Goal: Task Accomplishment & Management: Manage account settings

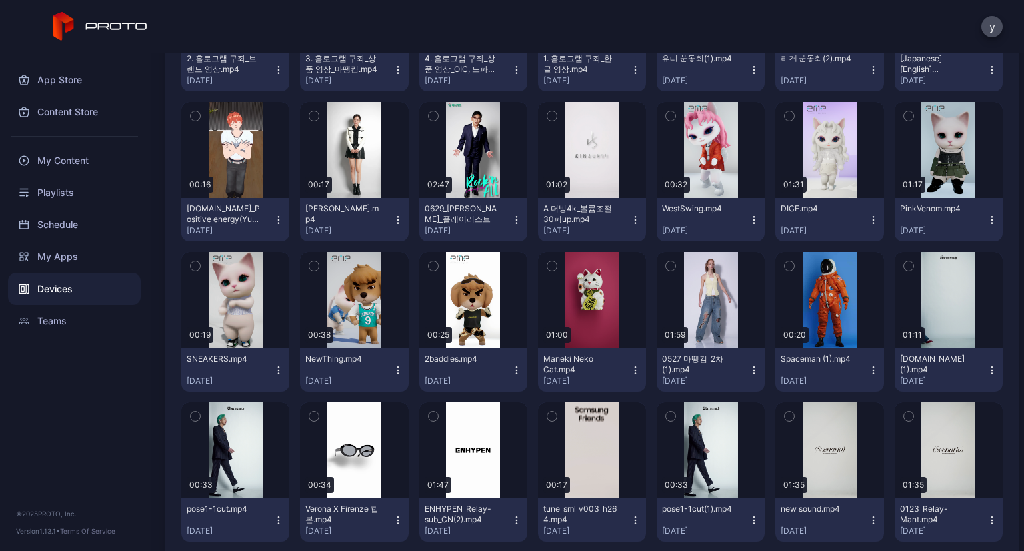
scroll to position [559, 0]
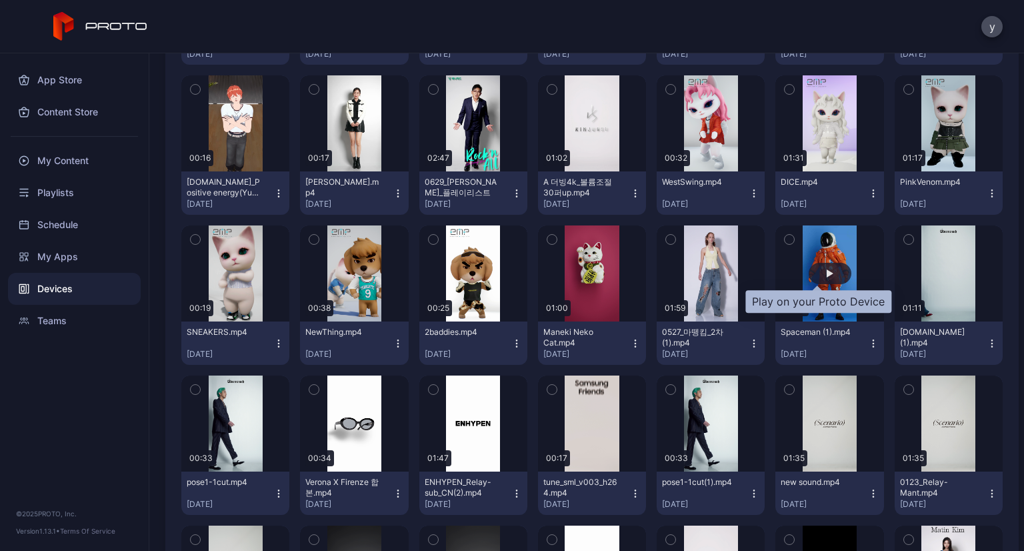
click at [828, 280] on div "button" at bounding box center [830, 273] width 43 height 21
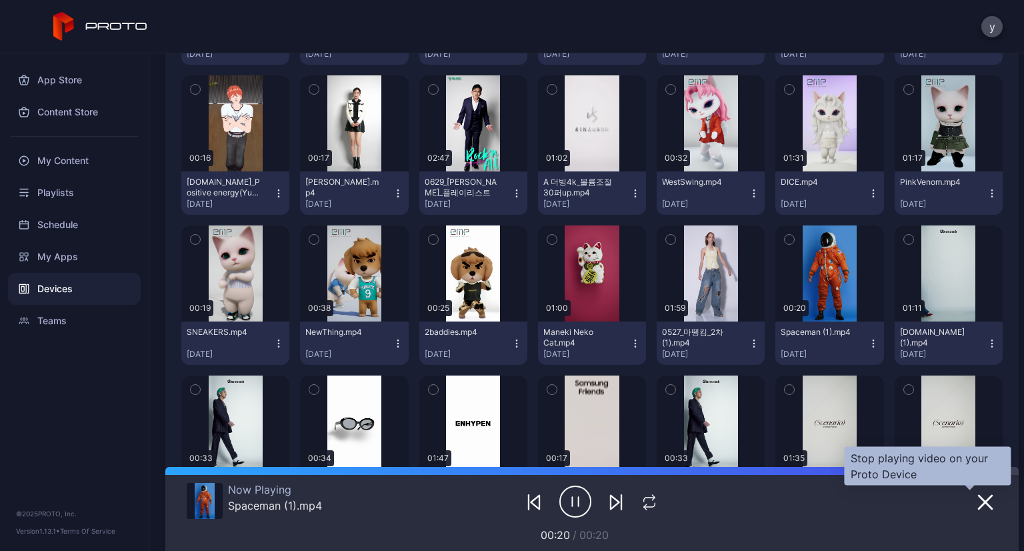
click at [978, 508] on icon "button" at bounding box center [986, 502] width 16 height 16
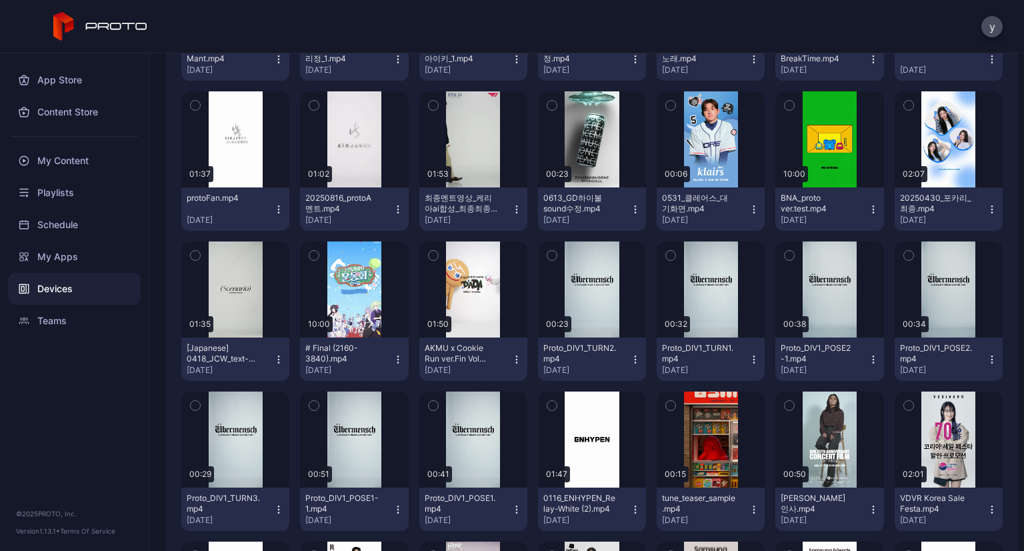
scroll to position [1144, 0]
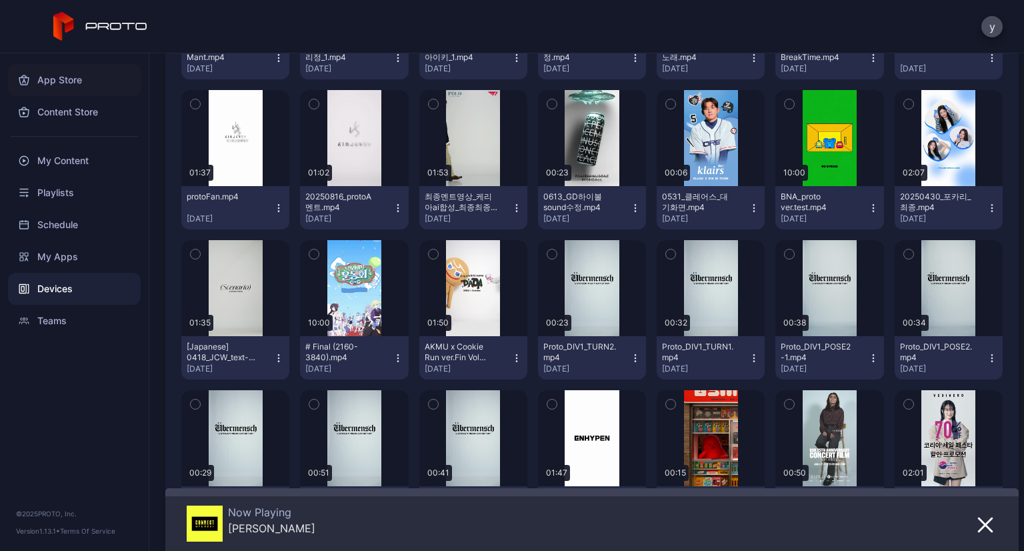
click at [83, 86] on div "App Store" at bounding box center [74, 80] width 133 height 32
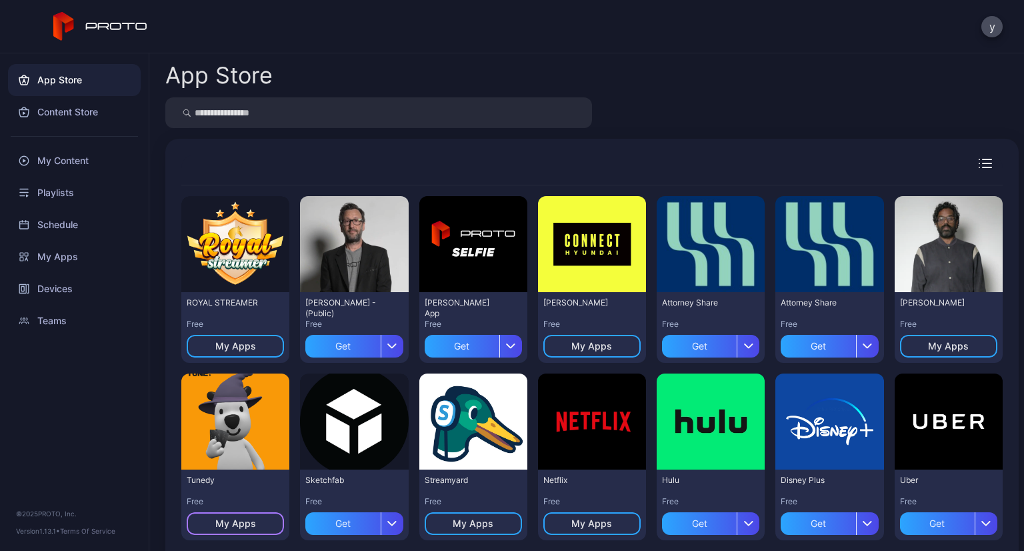
click at [237, 523] on div "My Apps" at bounding box center [235, 523] width 41 height 11
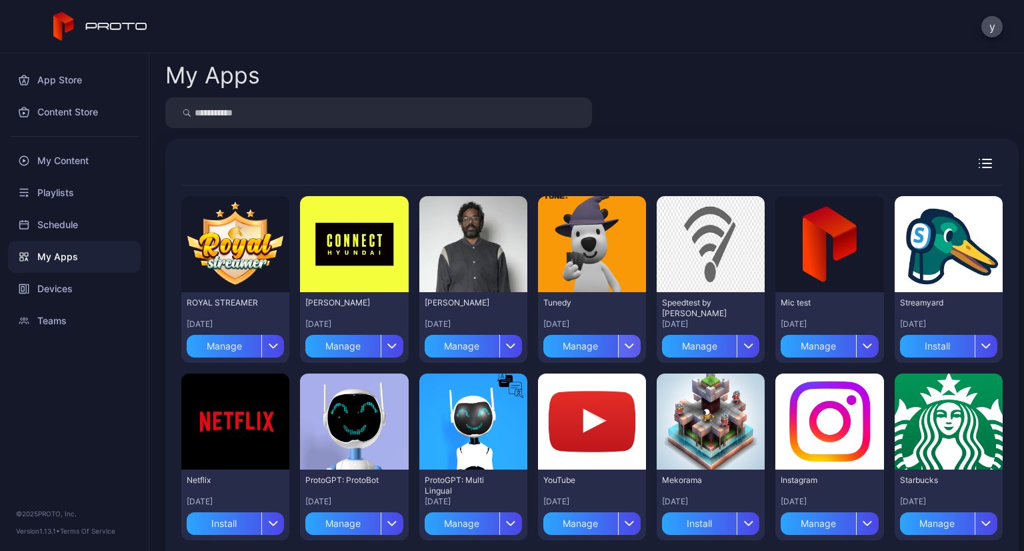
click at [621, 341] on div "button" at bounding box center [629, 346] width 23 height 23
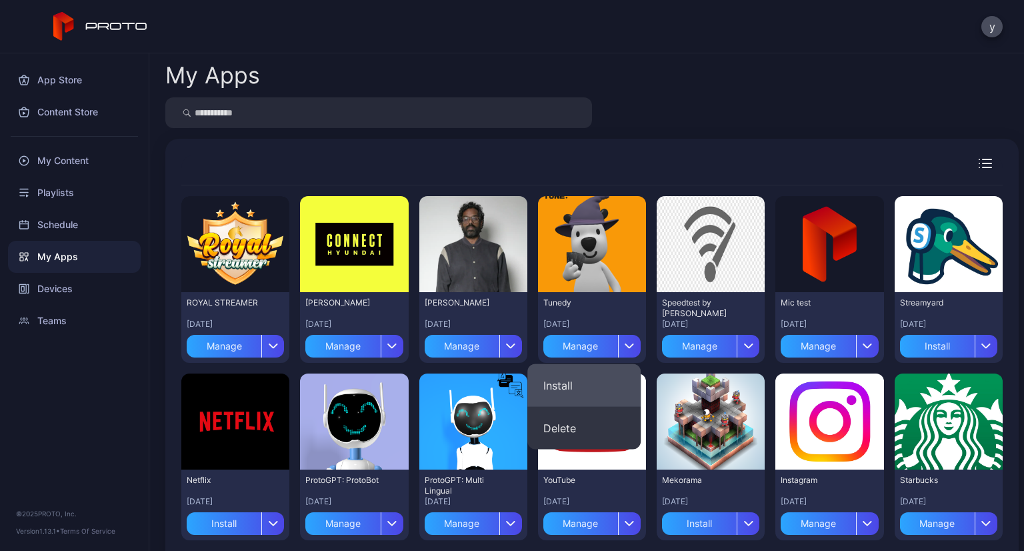
click at [590, 395] on button "Install" at bounding box center [584, 385] width 113 height 43
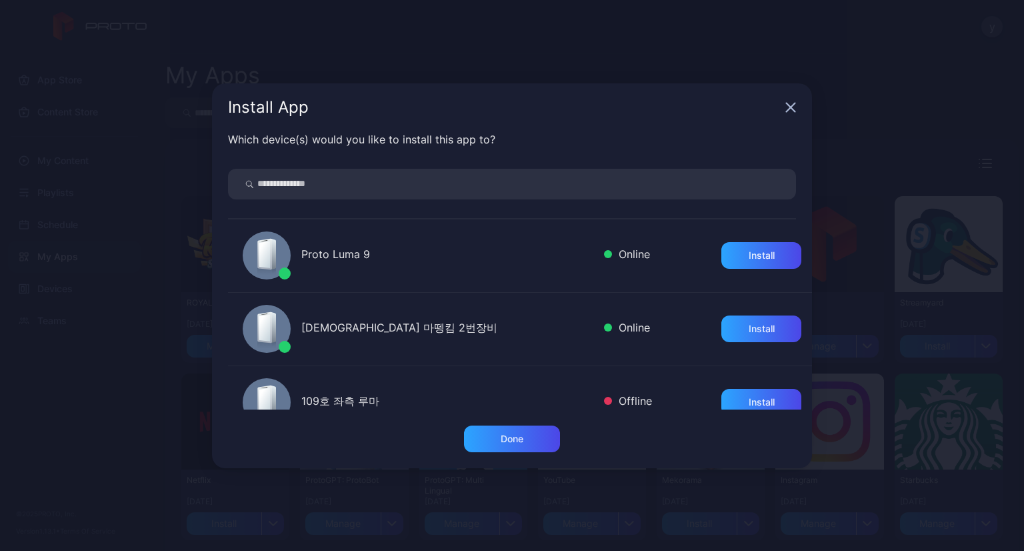
click at [405, 251] on div "Proto Luma 9" at bounding box center [447, 255] width 292 height 19
click at [750, 267] on div "Install" at bounding box center [762, 255] width 80 height 27
click at [791, 105] on icon "button" at bounding box center [791, 107] width 11 height 11
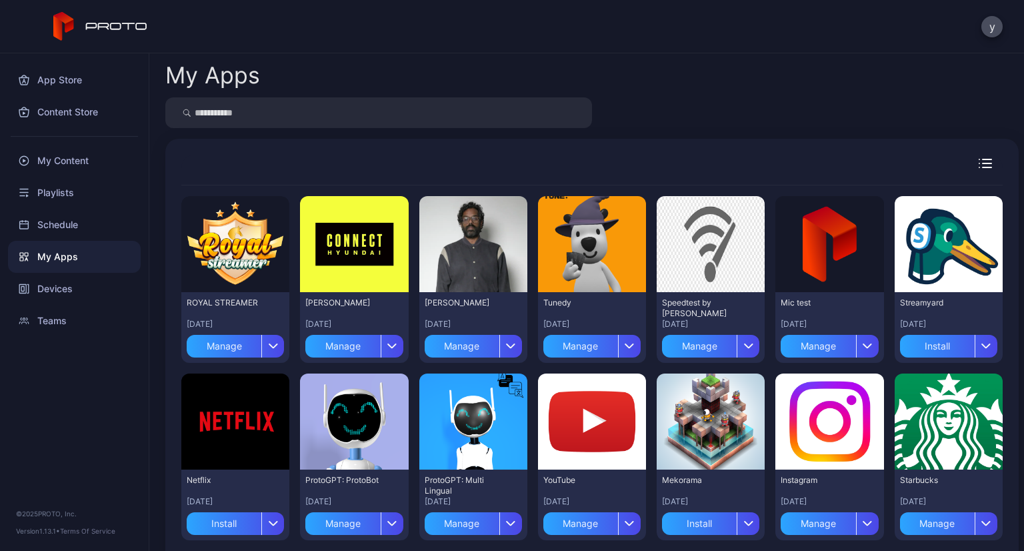
click at [702, 65] on div "My Apps" at bounding box center [592, 75] width 854 height 23
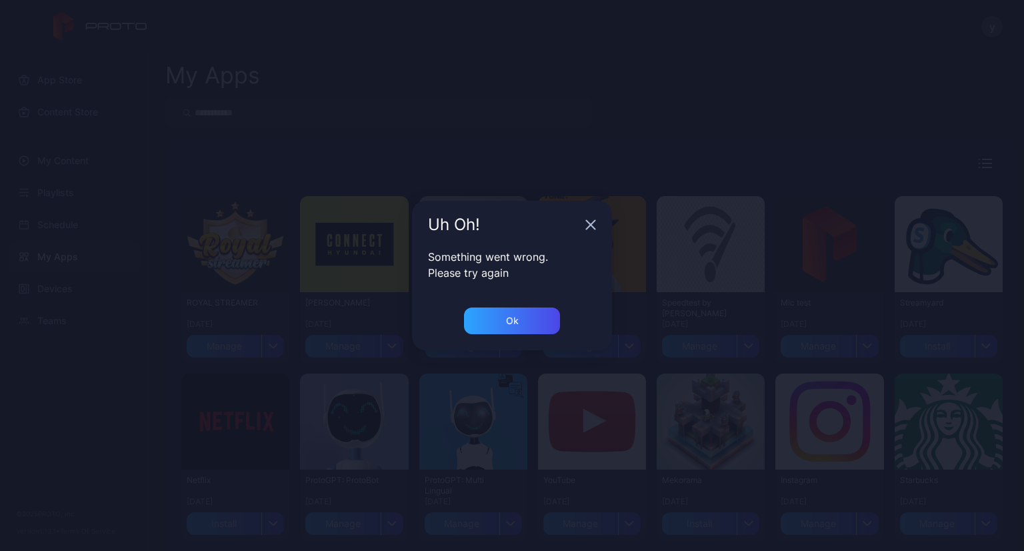
click at [590, 227] on icon "button" at bounding box center [591, 224] width 11 height 11
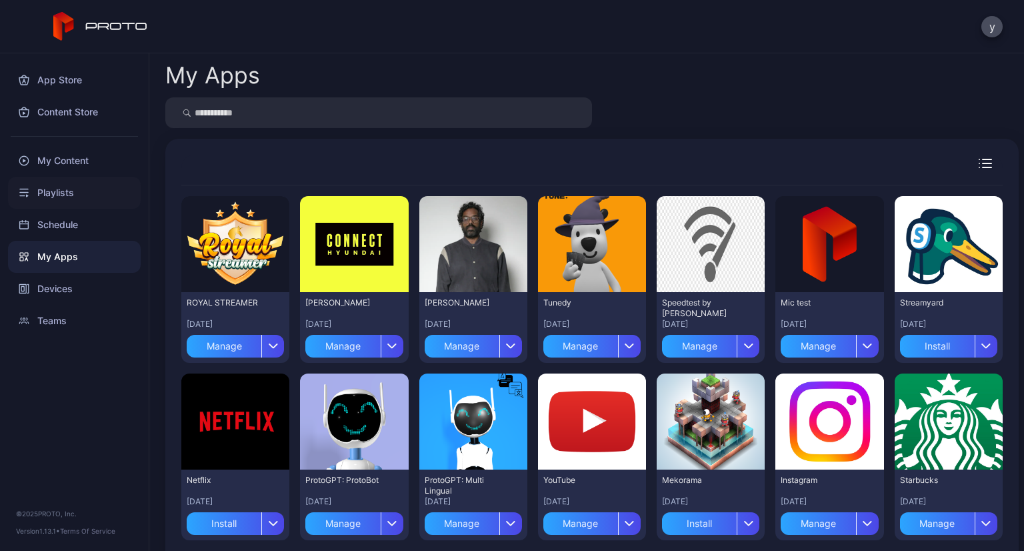
click at [62, 201] on div "Playlists" at bounding box center [74, 193] width 133 height 32
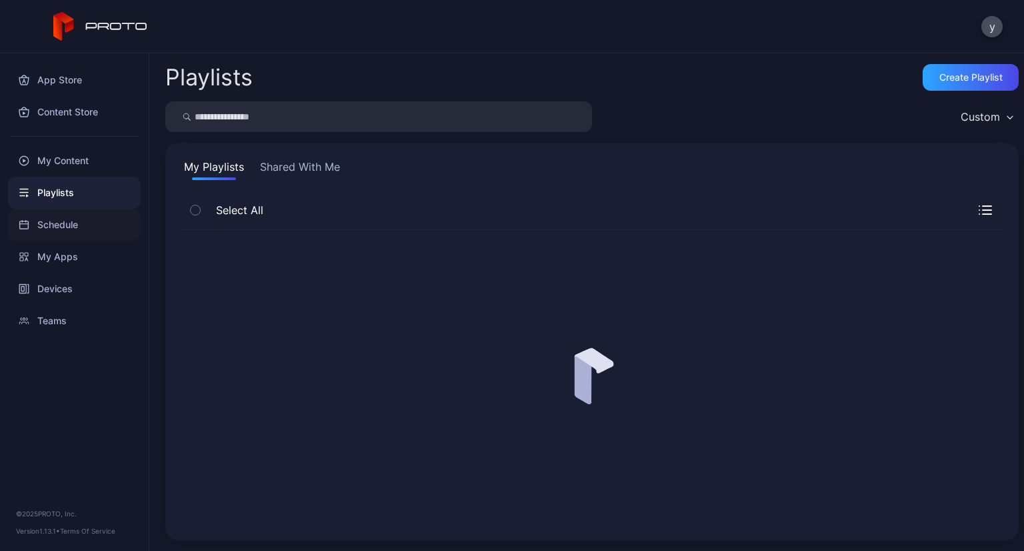
click at [61, 217] on div "Schedule" at bounding box center [74, 225] width 133 height 32
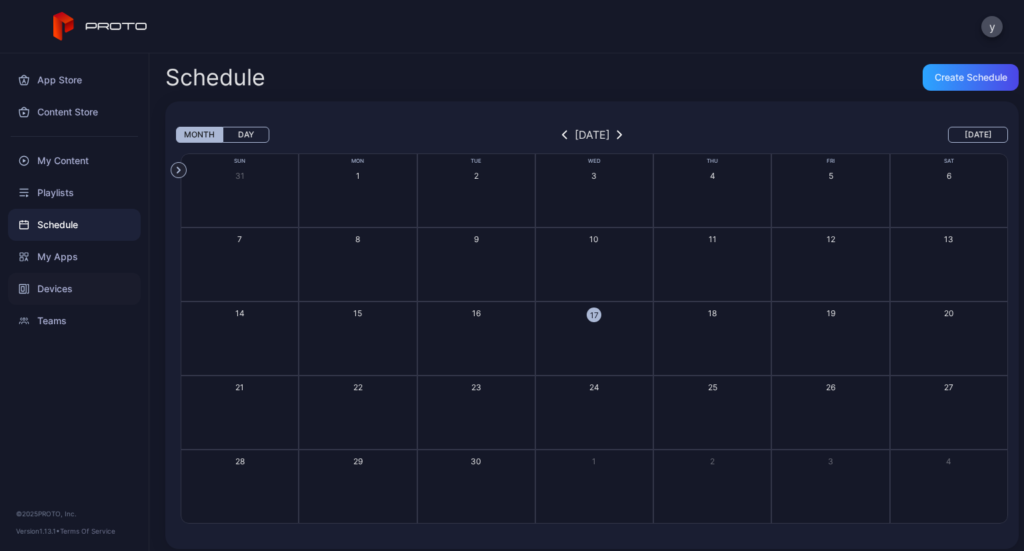
click at [61, 289] on div "Devices" at bounding box center [74, 289] width 133 height 32
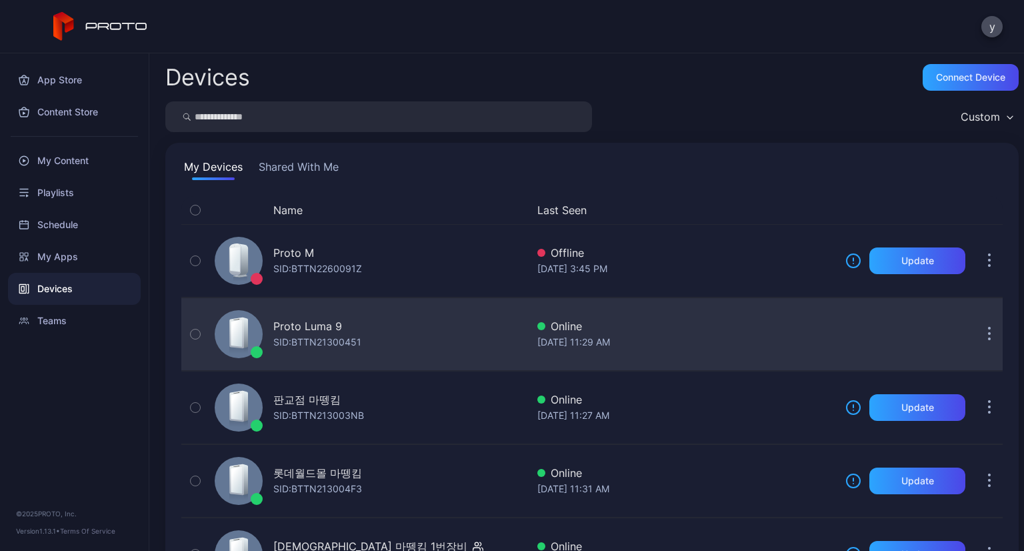
click at [368, 329] on div "Proto Luma 9 SID: BTTN21300451" at bounding box center [367, 334] width 317 height 67
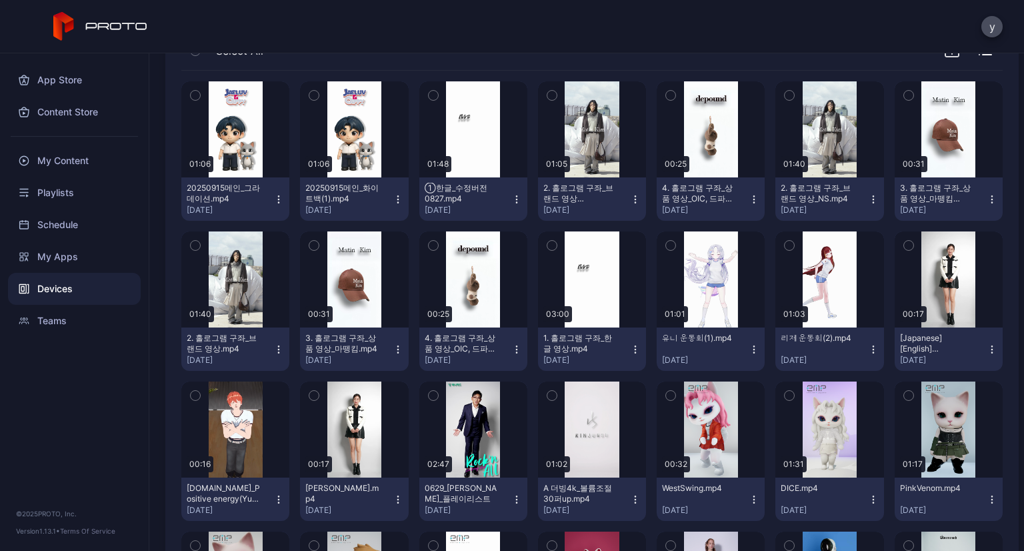
scroll to position [253, 0]
click at [353, 432] on div "button" at bounding box center [354, 430] width 7 height 8
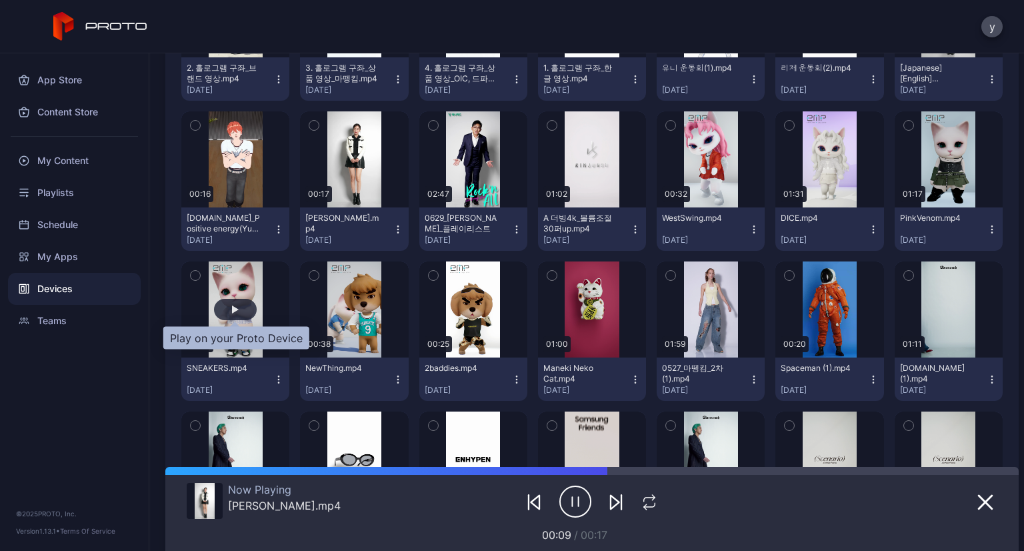
scroll to position [523, 0]
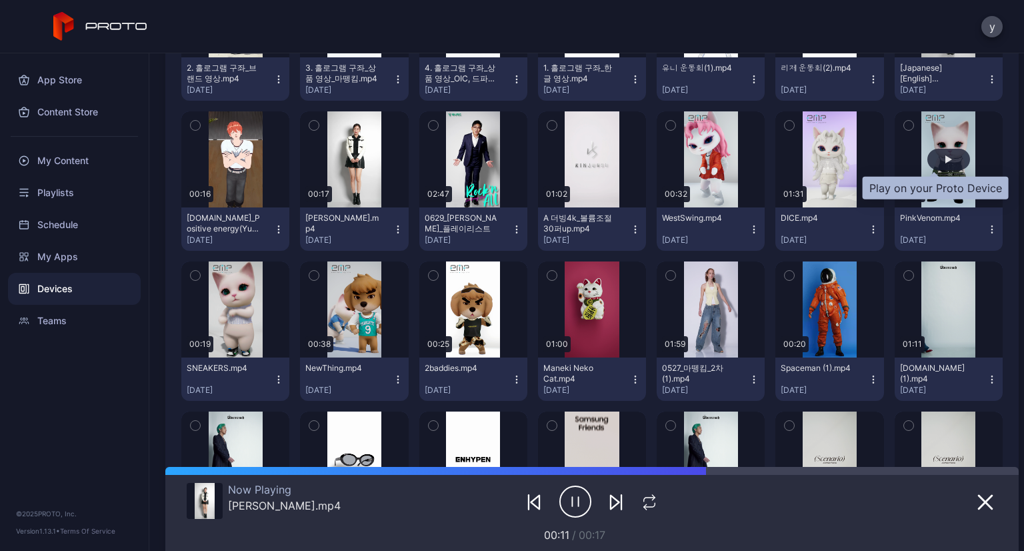
click at [939, 159] on div "button" at bounding box center [949, 159] width 43 height 21
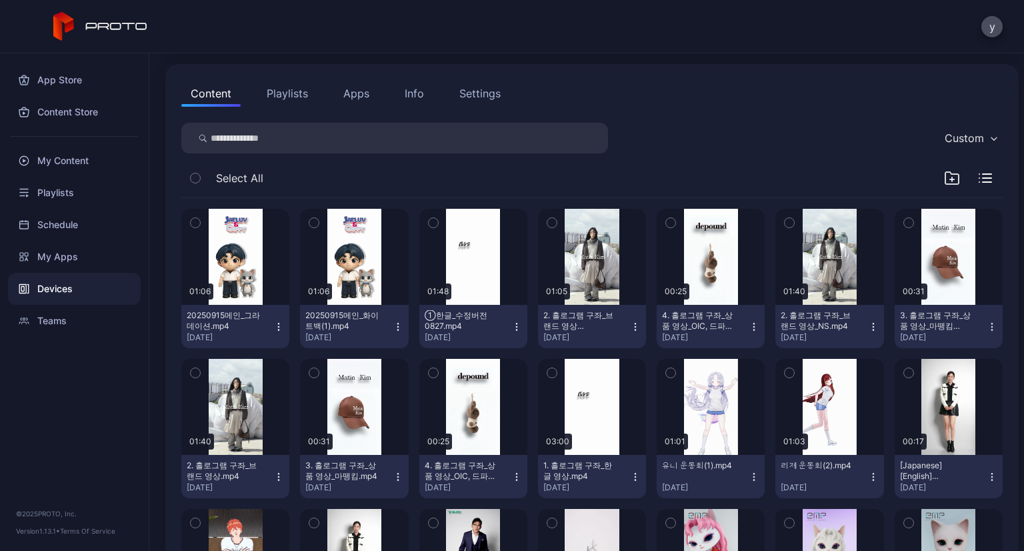
scroll to position [125, 0]
click at [946, 258] on div "button" at bounding box center [949, 257] width 7 height 8
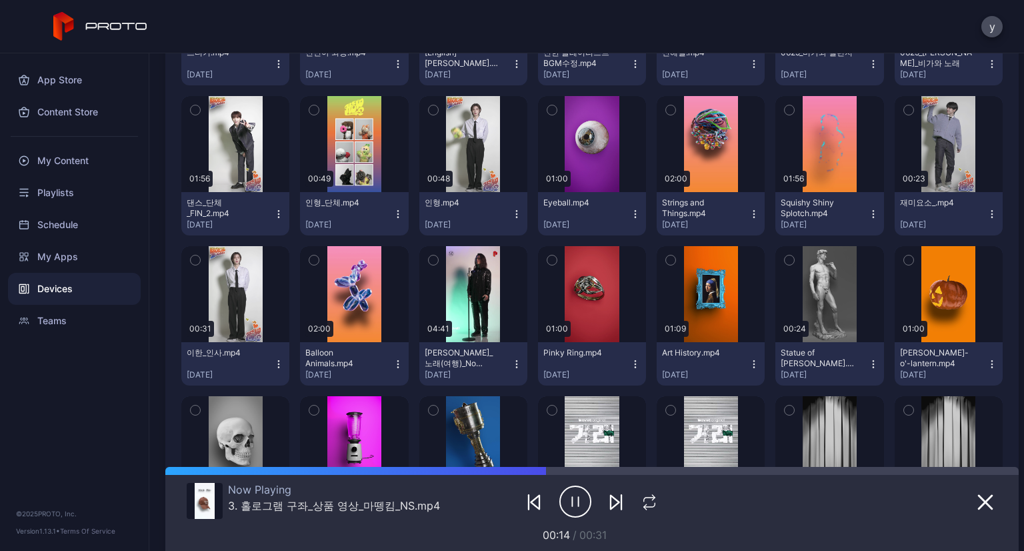
scroll to position [1888, 0]
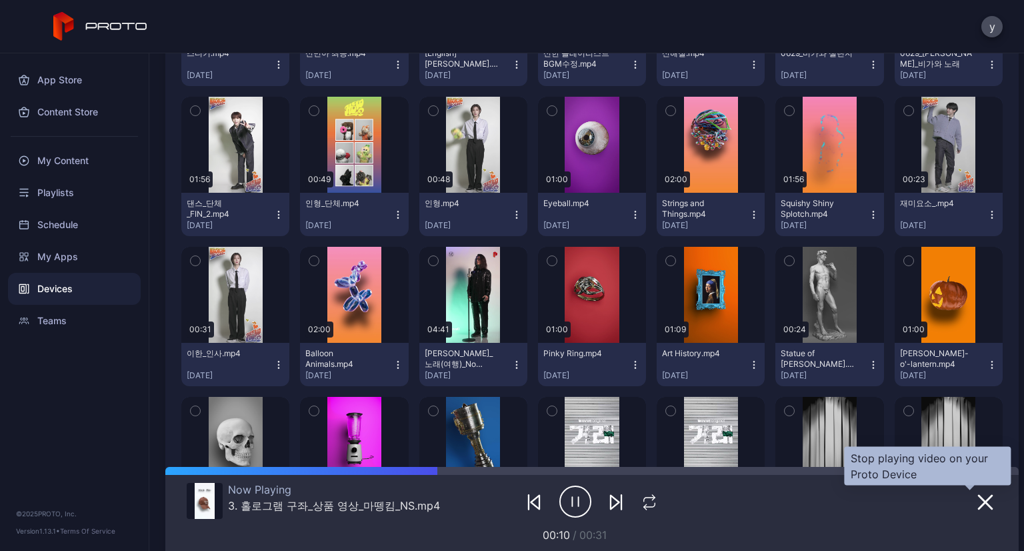
click at [978, 504] on icon "button" at bounding box center [986, 502] width 16 height 16
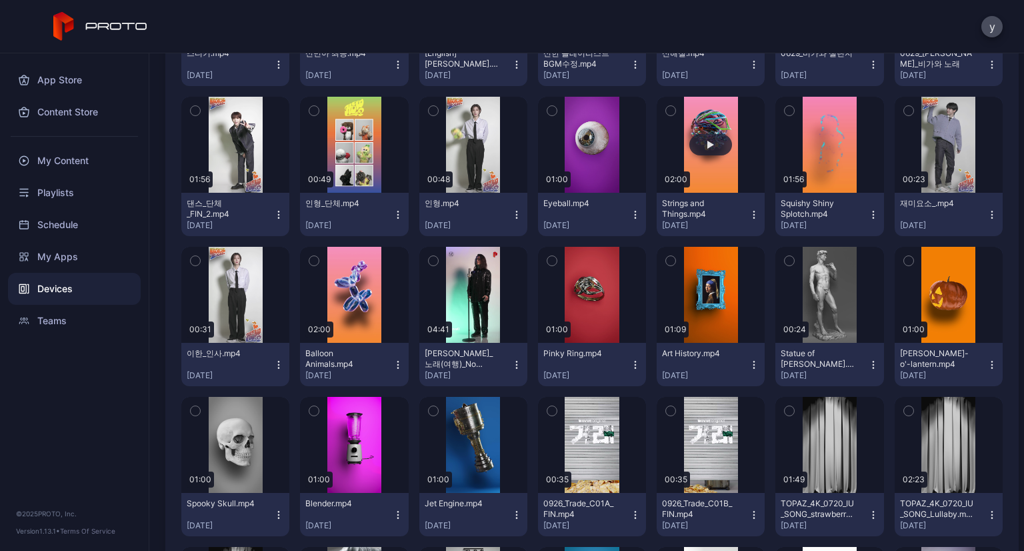
drag, startPoint x: 322, startPoint y: 25, endPoint x: 663, endPoint y: 159, distance: 366.5
click at [322, 25] on div "y" at bounding box center [512, 26] width 1024 height 53
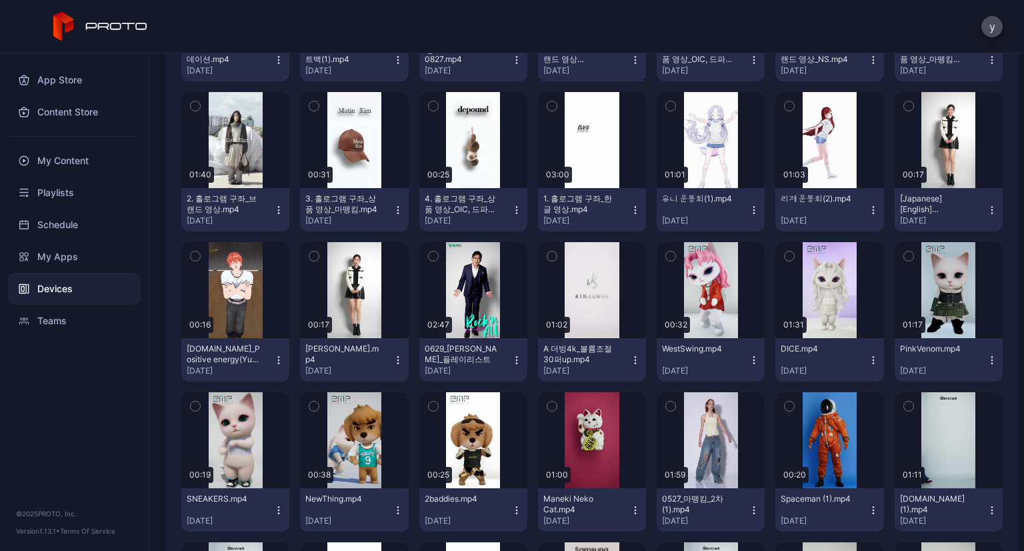
scroll to position [0, 0]
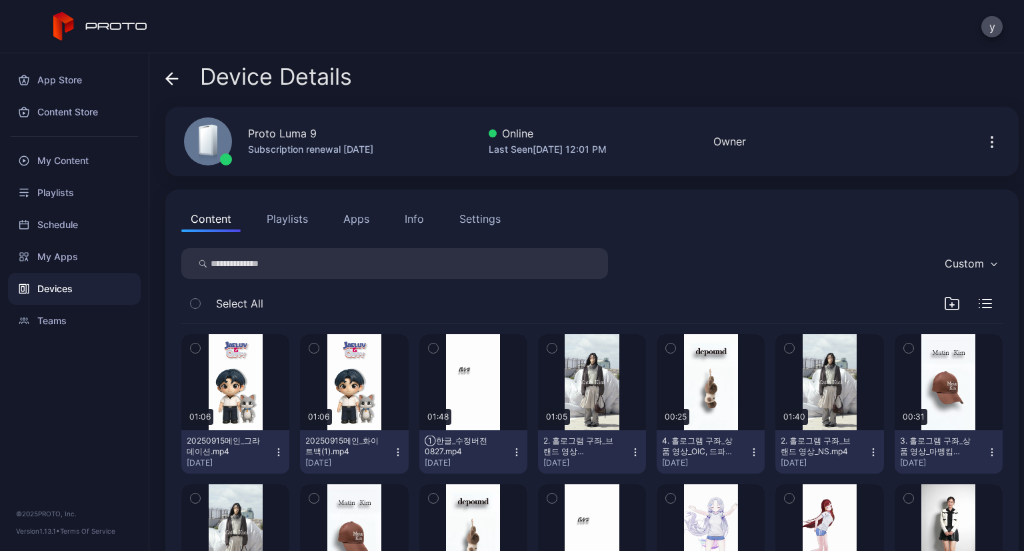
click at [616, 6] on div "y" at bounding box center [512, 26] width 1024 height 53
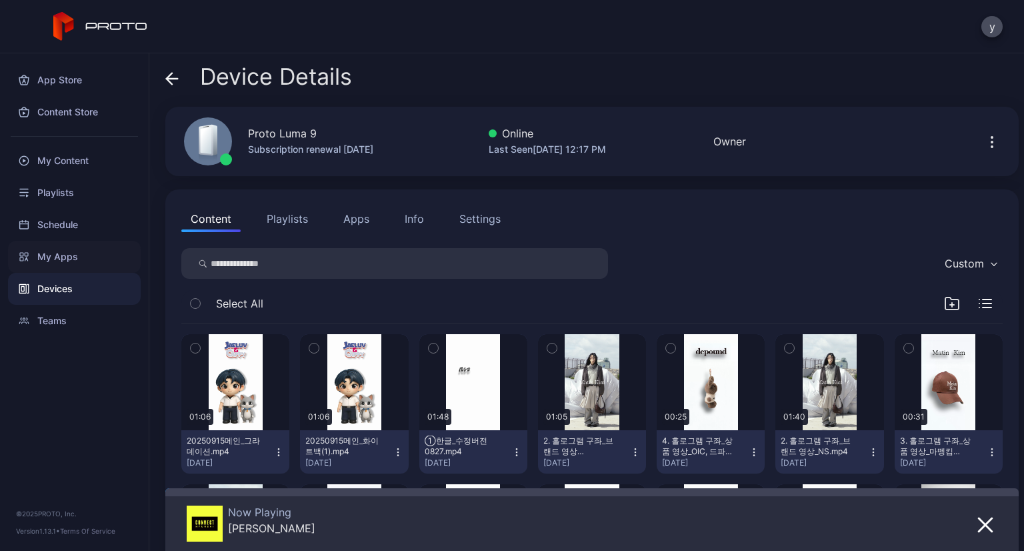
click at [45, 269] on div "My Apps" at bounding box center [74, 257] width 133 height 32
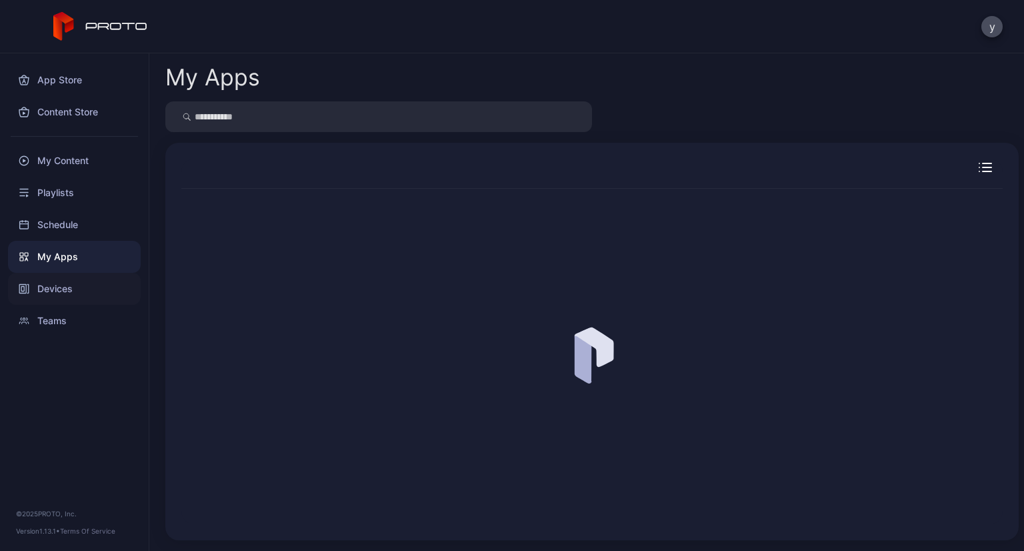
click at [49, 294] on div "Devices" at bounding box center [74, 289] width 133 height 32
